Goal: Information Seeking & Learning: Stay updated

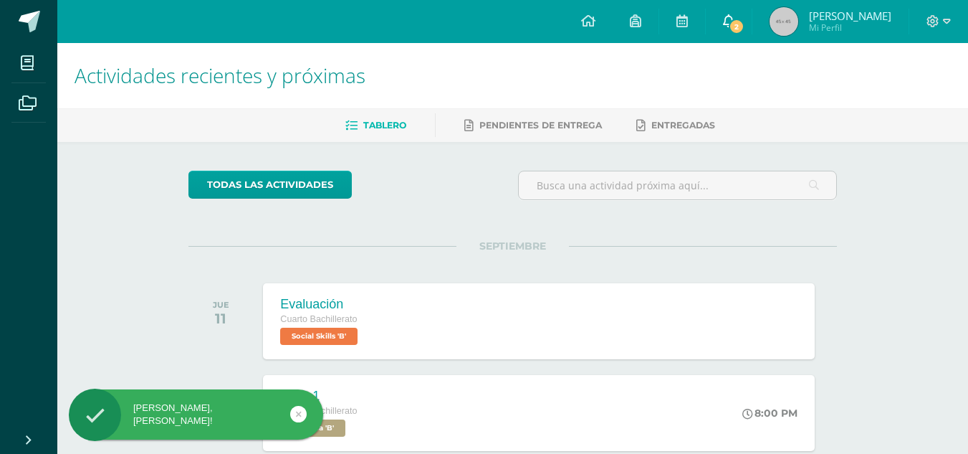
click at [729, 27] on span "2" at bounding box center [737, 27] width 16 height 16
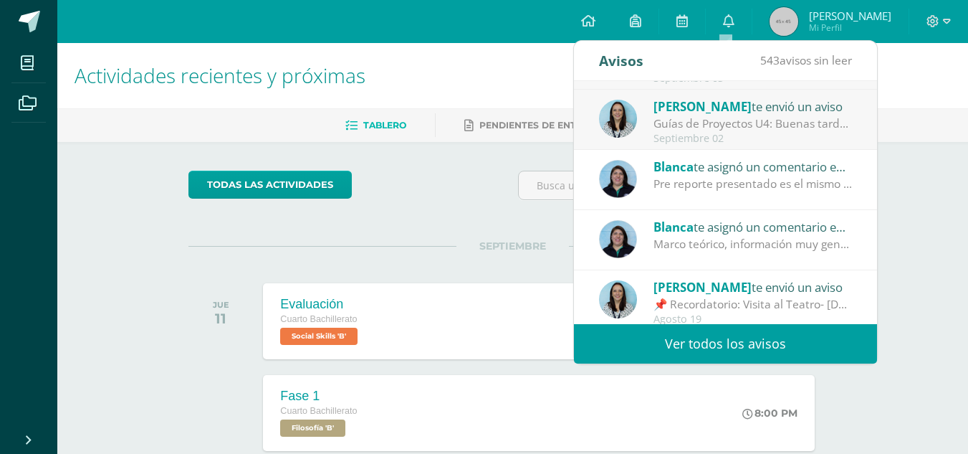
scroll to position [239, 0]
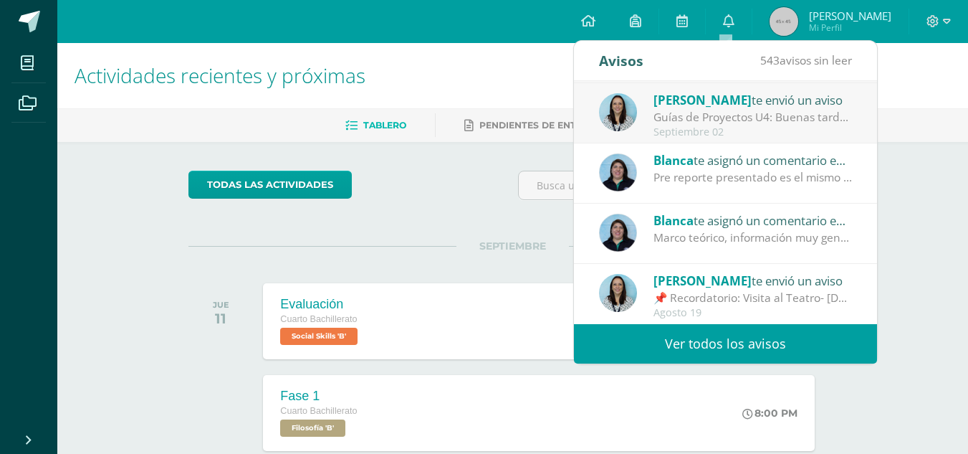
click at [803, 228] on div "[PERSON_NAME] te asignó un comentario en 'GUÍA - REPORTES DE PRÁCTICA FOTOSÍNTE…" at bounding box center [753, 220] width 199 height 19
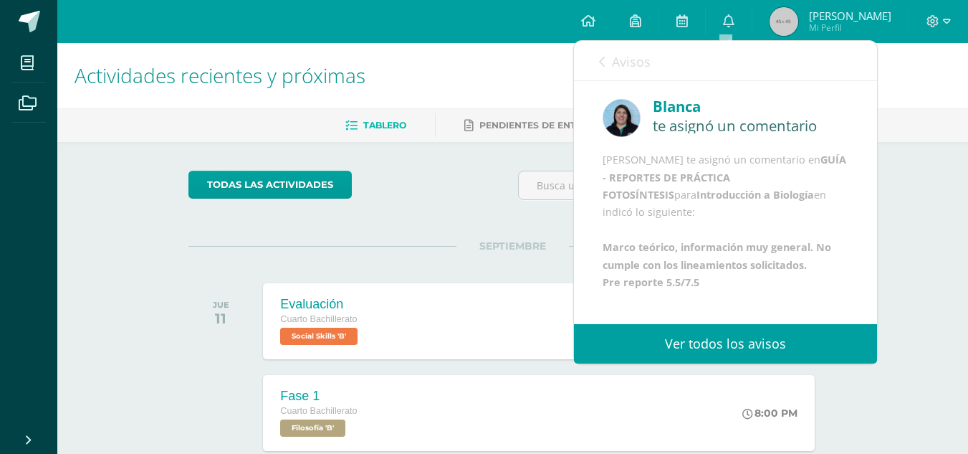
scroll to position [0, 0]
click at [603, 61] on icon at bounding box center [602, 61] width 6 height 11
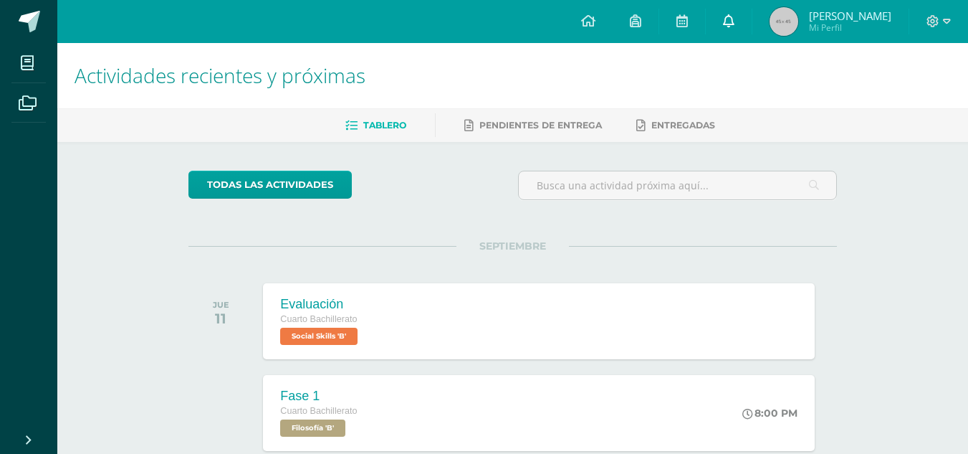
click at [737, 16] on link "0" at bounding box center [729, 21] width 46 height 43
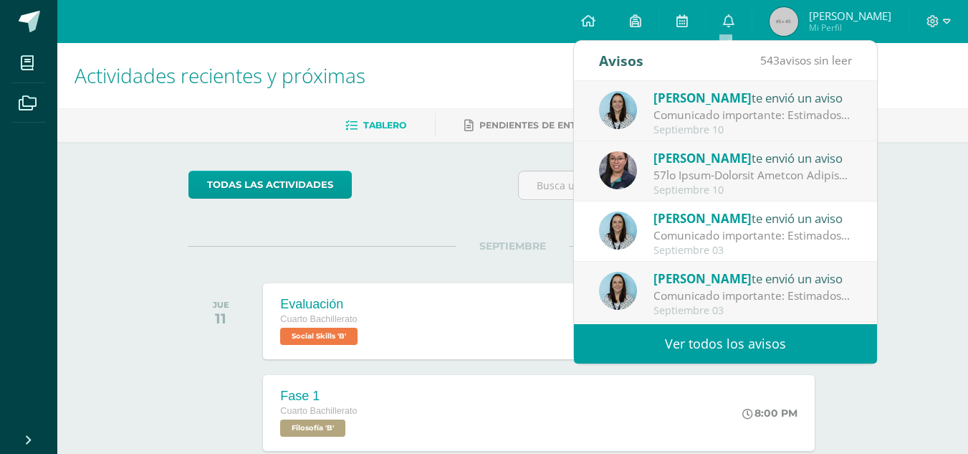
click at [717, 114] on div "Comunicado importante: Estimados padres de familia, Les compartimos información…" at bounding box center [753, 115] width 199 height 16
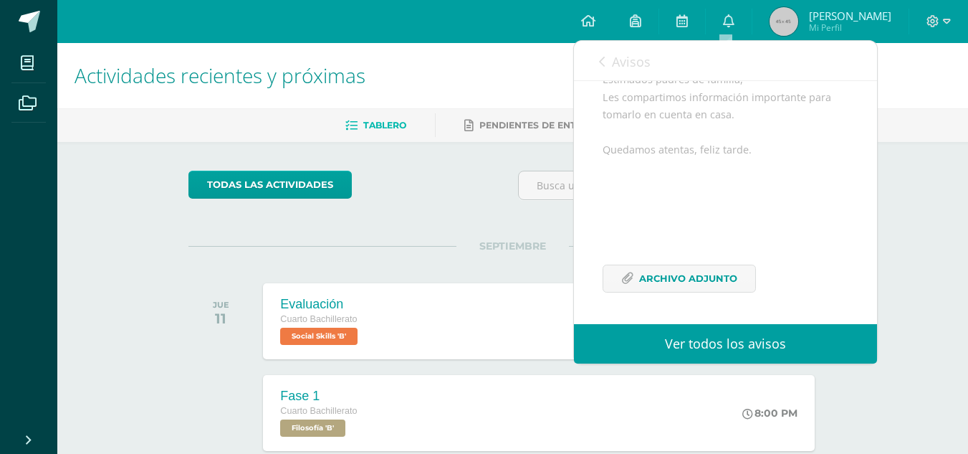
scroll to position [174, 0]
click at [600, 62] on icon at bounding box center [602, 61] width 6 height 11
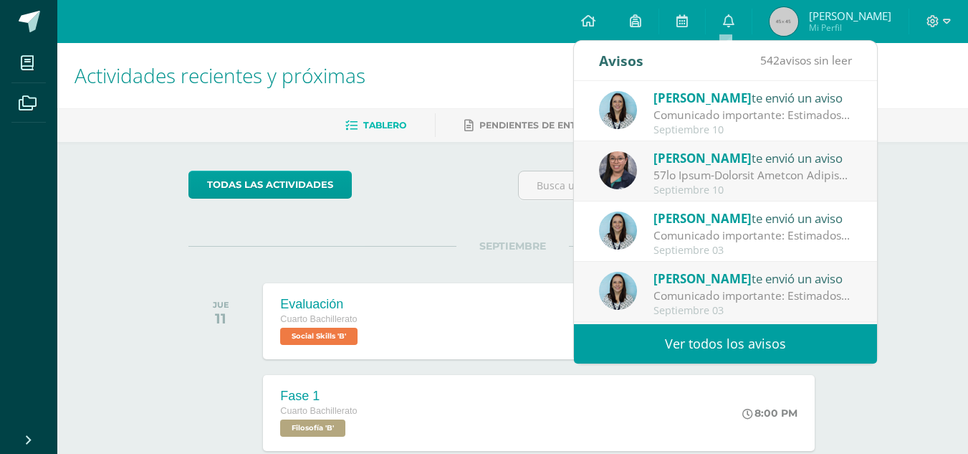
click at [704, 176] on div at bounding box center [753, 175] width 199 height 16
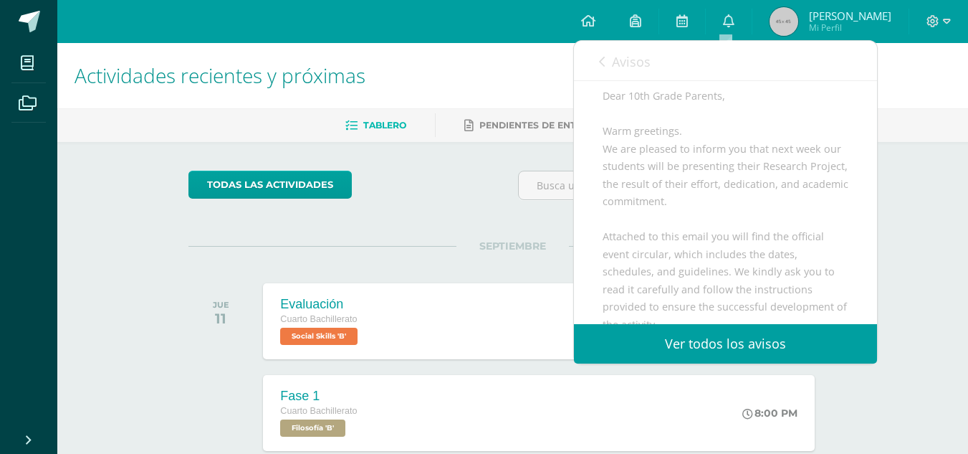
scroll to position [123, 0]
click at [603, 49] on link "Avisos" at bounding box center [625, 61] width 52 height 41
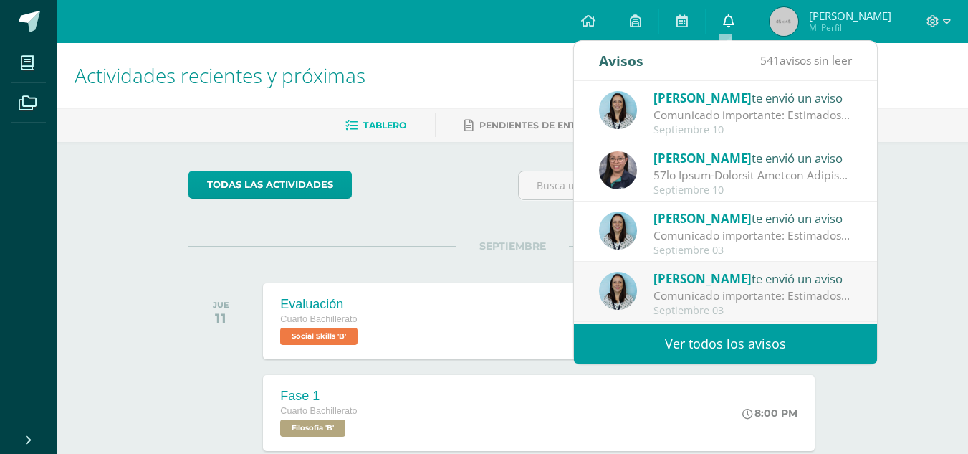
click at [735, 19] on link "0" at bounding box center [729, 21] width 46 height 43
click at [736, 13] on link "0" at bounding box center [729, 21] width 46 height 43
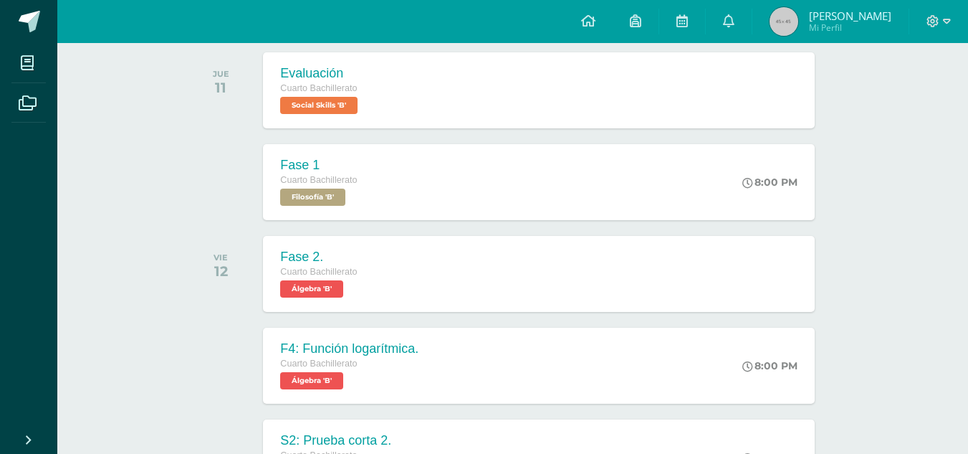
scroll to position [0, 0]
